Goal: Find specific page/section: Find specific page/section

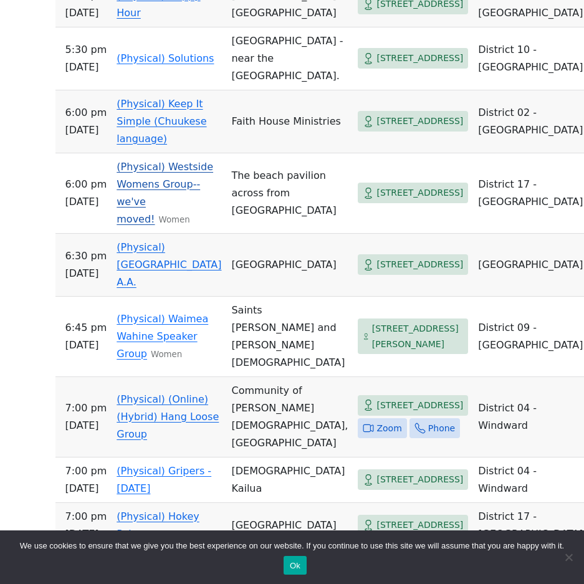
scroll to position [624, 0]
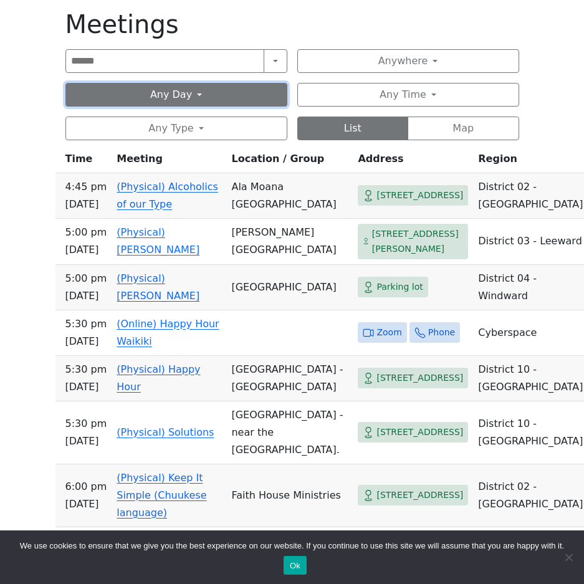
click at [225, 94] on button "Any Day" at bounding box center [176, 95] width 222 height 24
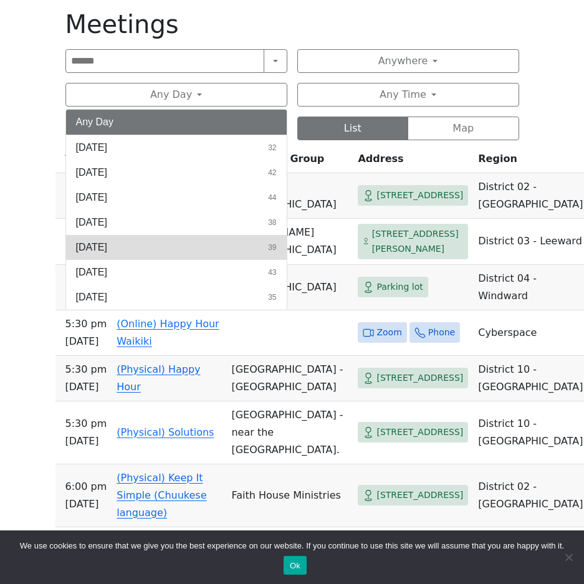
click at [139, 254] on button "[DATE] 39" at bounding box center [176, 247] width 221 height 25
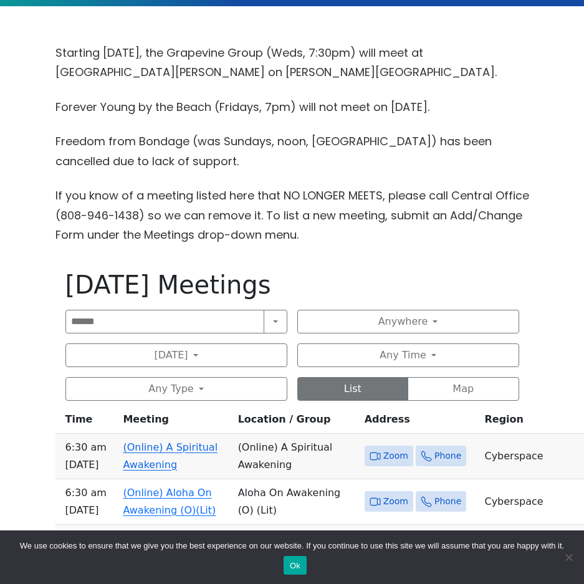
scroll to position [436, 0]
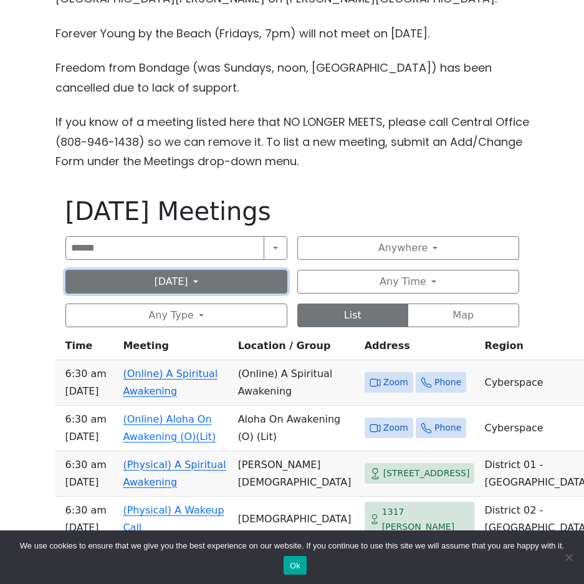
click at [223, 288] on button "[DATE]" at bounding box center [176, 282] width 222 height 24
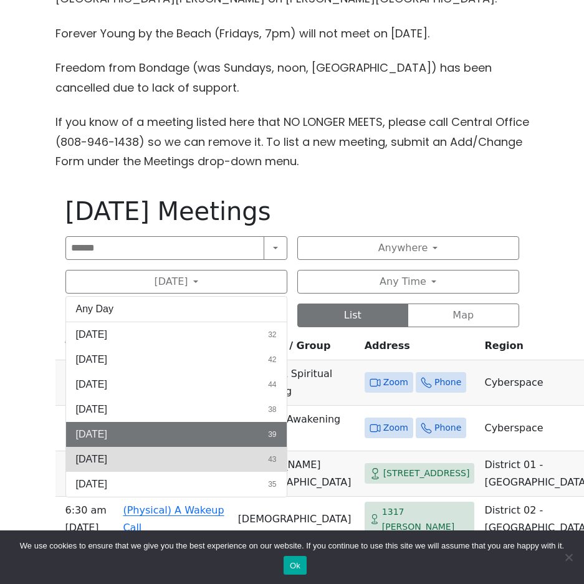
click at [128, 464] on button "[DATE] 43" at bounding box center [176, 459] width 221 height 25
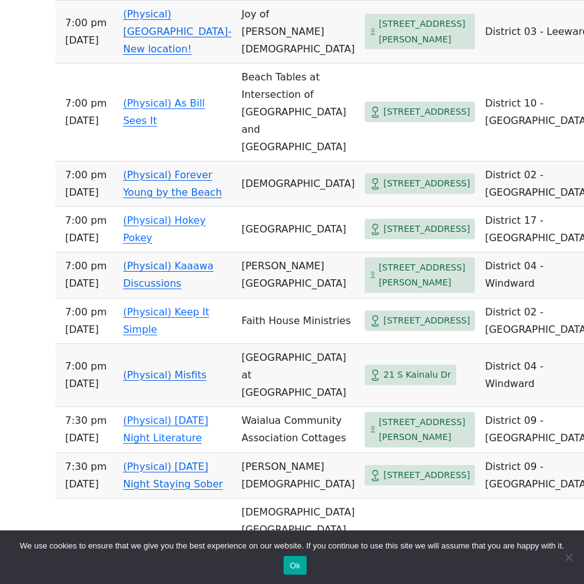
scroll to position [2182, 0]
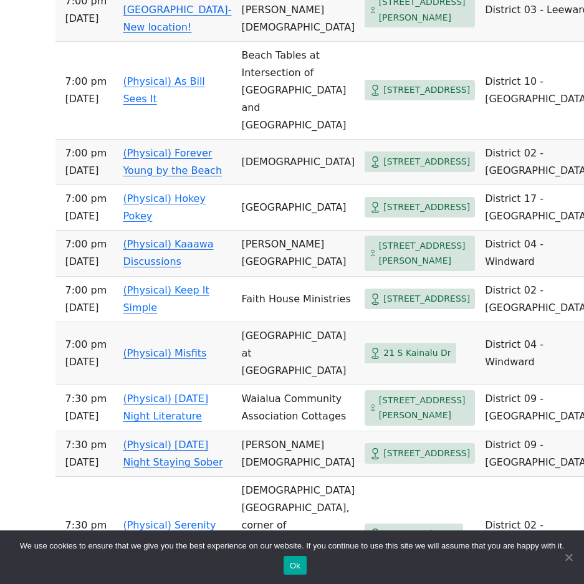
click at [567, 556] on span "Cookie Notice" at bounding box center [568, 557] width 12 height 12
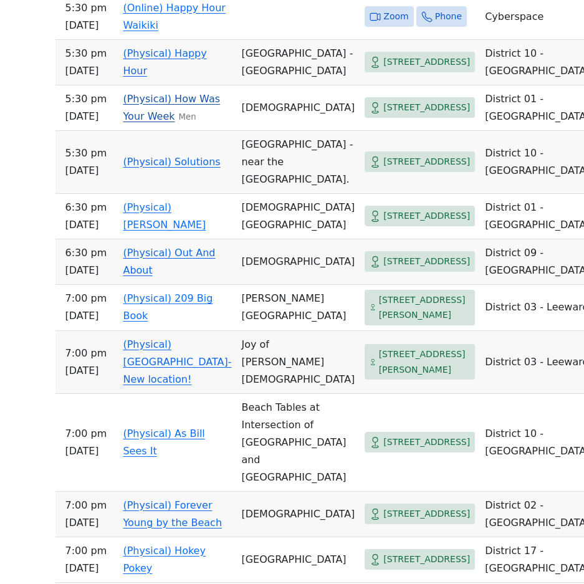
scroll to position [1808, 0]
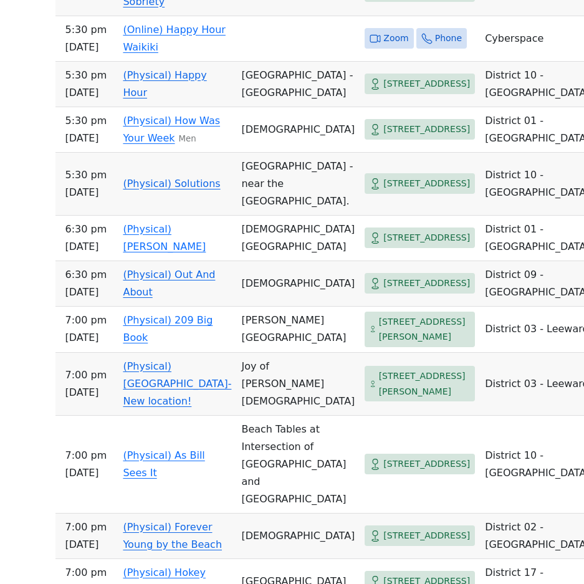
click at [168, 190] on link "(Physical) Solutions" at bounding box center [171, 184] width 97 height 12
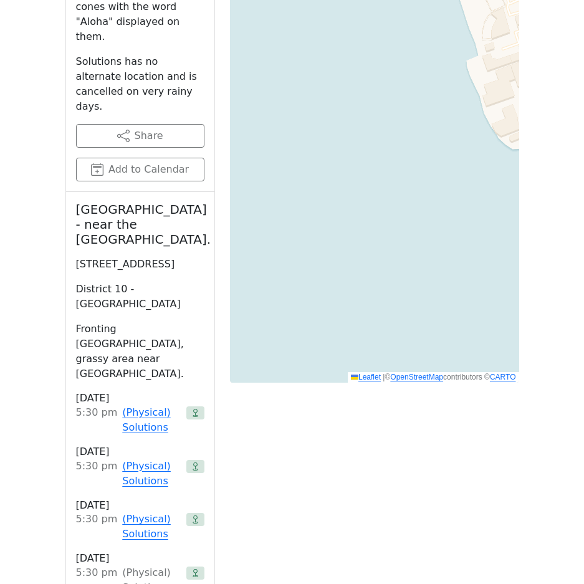
scroll to position [754, 0]
